Goal: Transaction & Acquisition: Purchase product/service

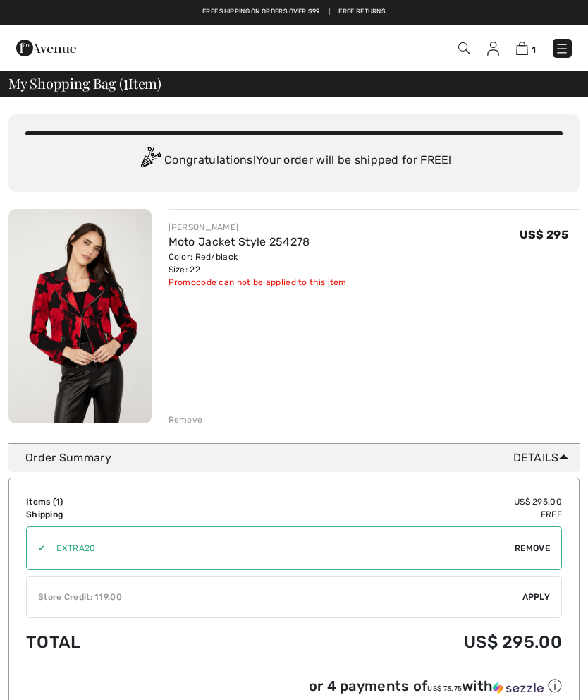
click at [493, 50] on img at bounding box center [493, 49] width 12 height 14
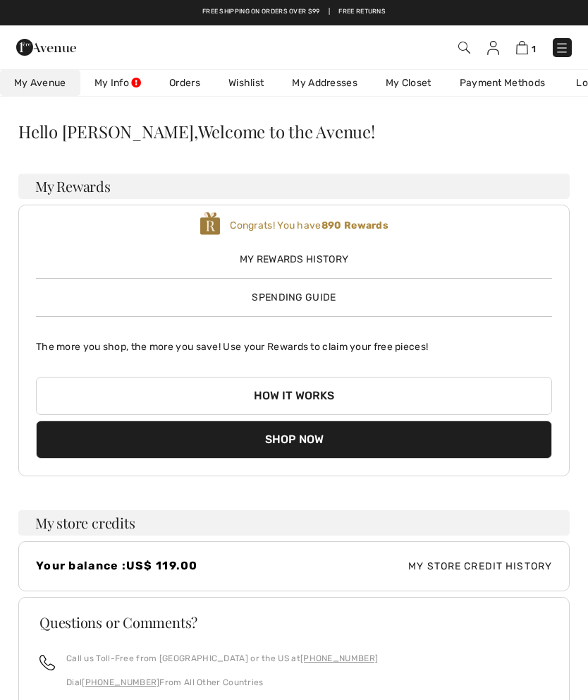
click at [428, 566] on span "My Store Credit History" at bounding box center [423, 566] width 258 height 15
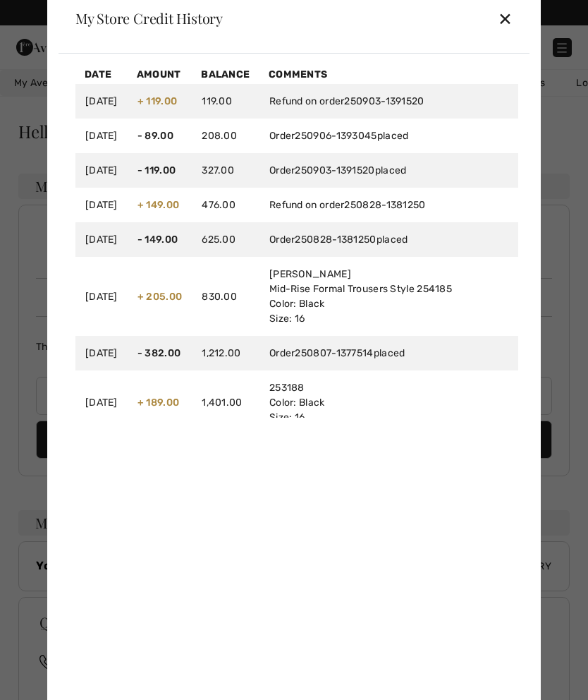
click at [512, 14] on div "✕" at bounding box center [505, 19] width 15 height 30
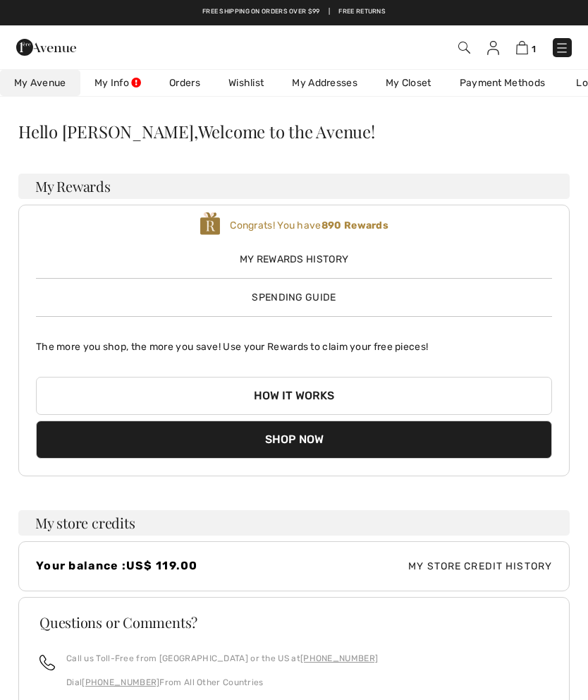
click at [525, 41] on img at bounding box center [522, 47] width 12 height 13
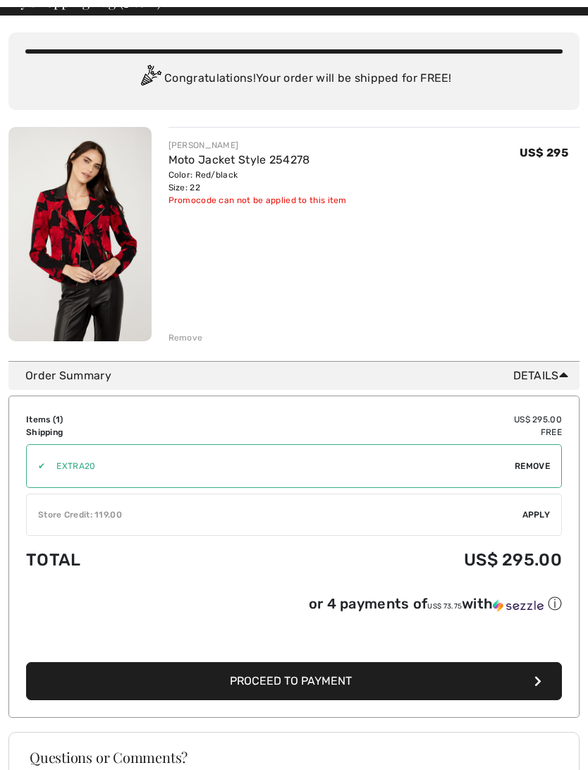
scroll to position [85, 0]
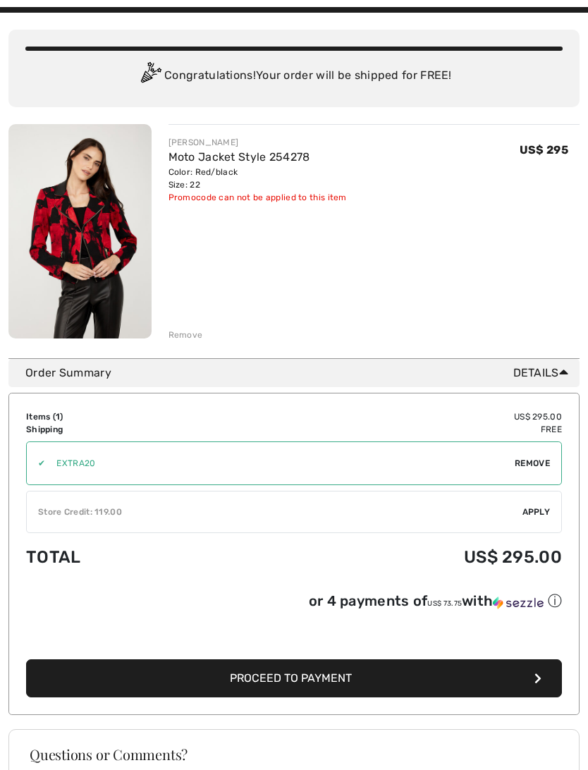
click at [526, 676] on button "Proceed to Payment" at bounding box center [294, 679] width 536 height 38
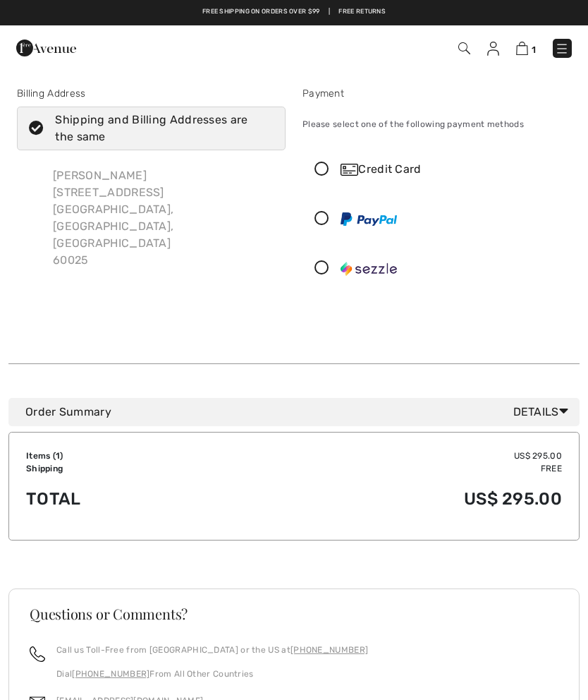
checkbox input "true"
click at [319, 269] on icon at bounding box center [321, 268] width 37 height 15
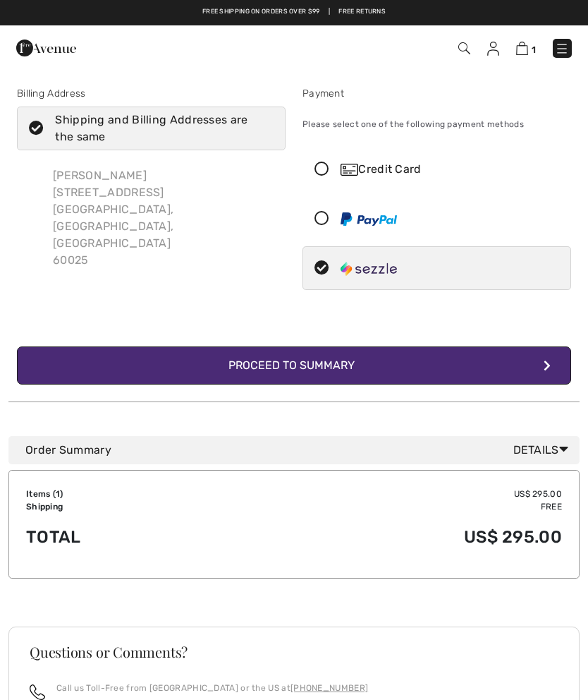
click at [348, 360] on div "Proceed to Summary" at bounding box center [294, 365] width 154 height 17
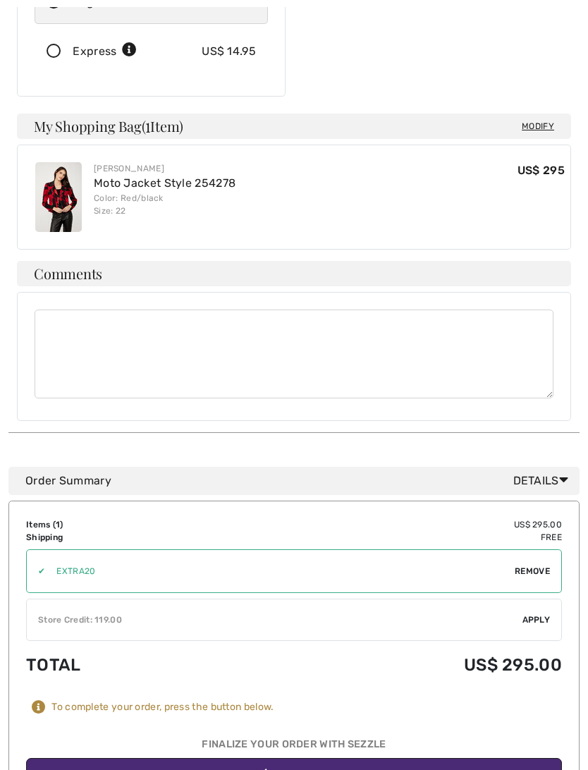
scroll to position [344, 0]
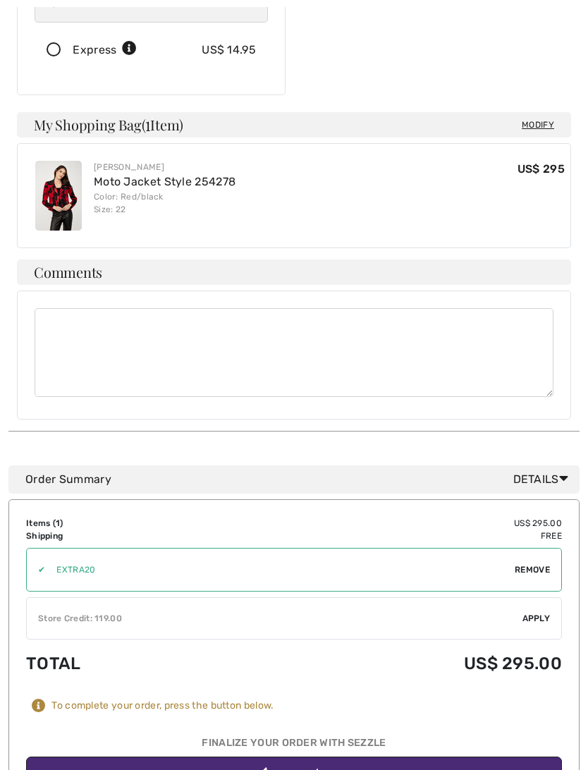
click at [530, 613] on span "Apply" at bounding box center [537, 619] width 28 height 13
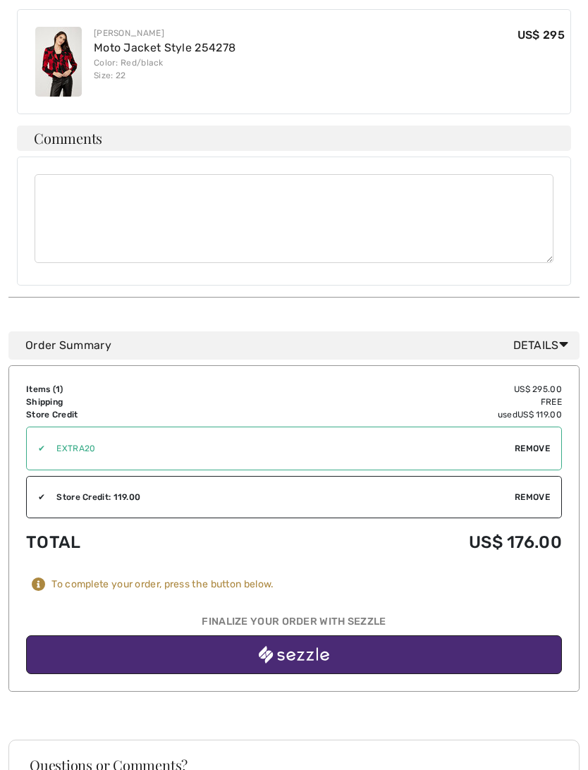
scroll to position [478, 0]
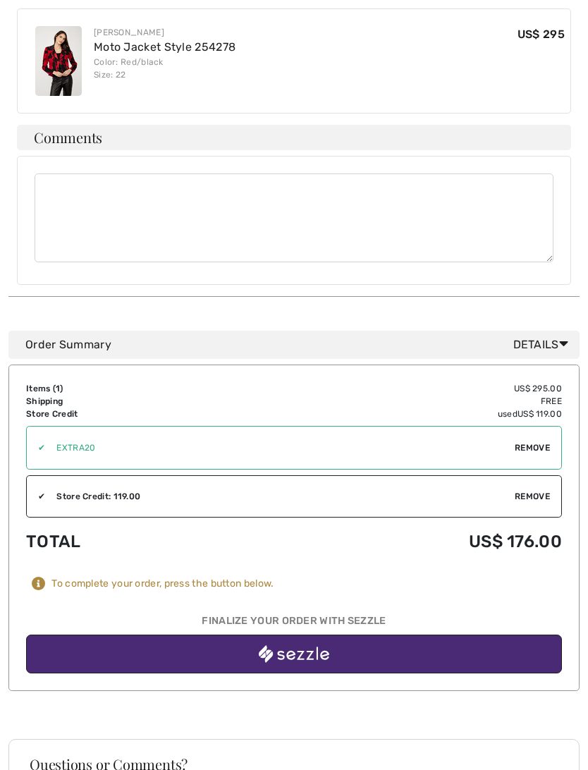
click at [299, 646] on img "button" at bounding box center [294, 655] width 71 height 18
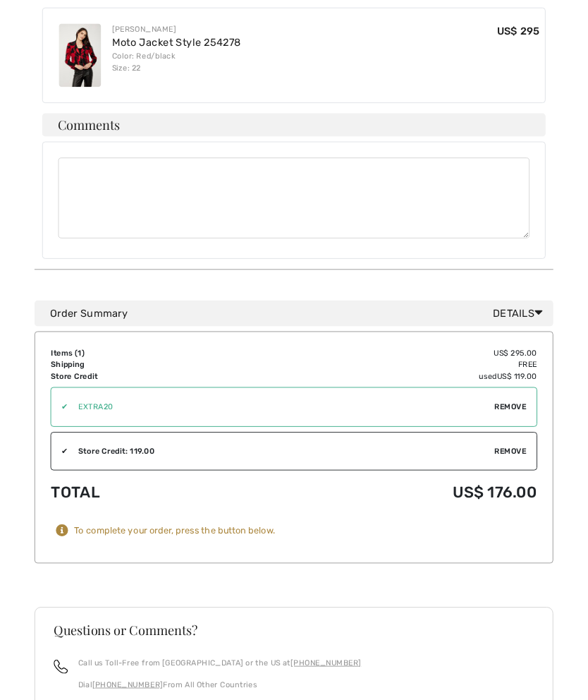
scroll to position [518, 0]
